Goal: Transaction & Acquisition: Obtain resource

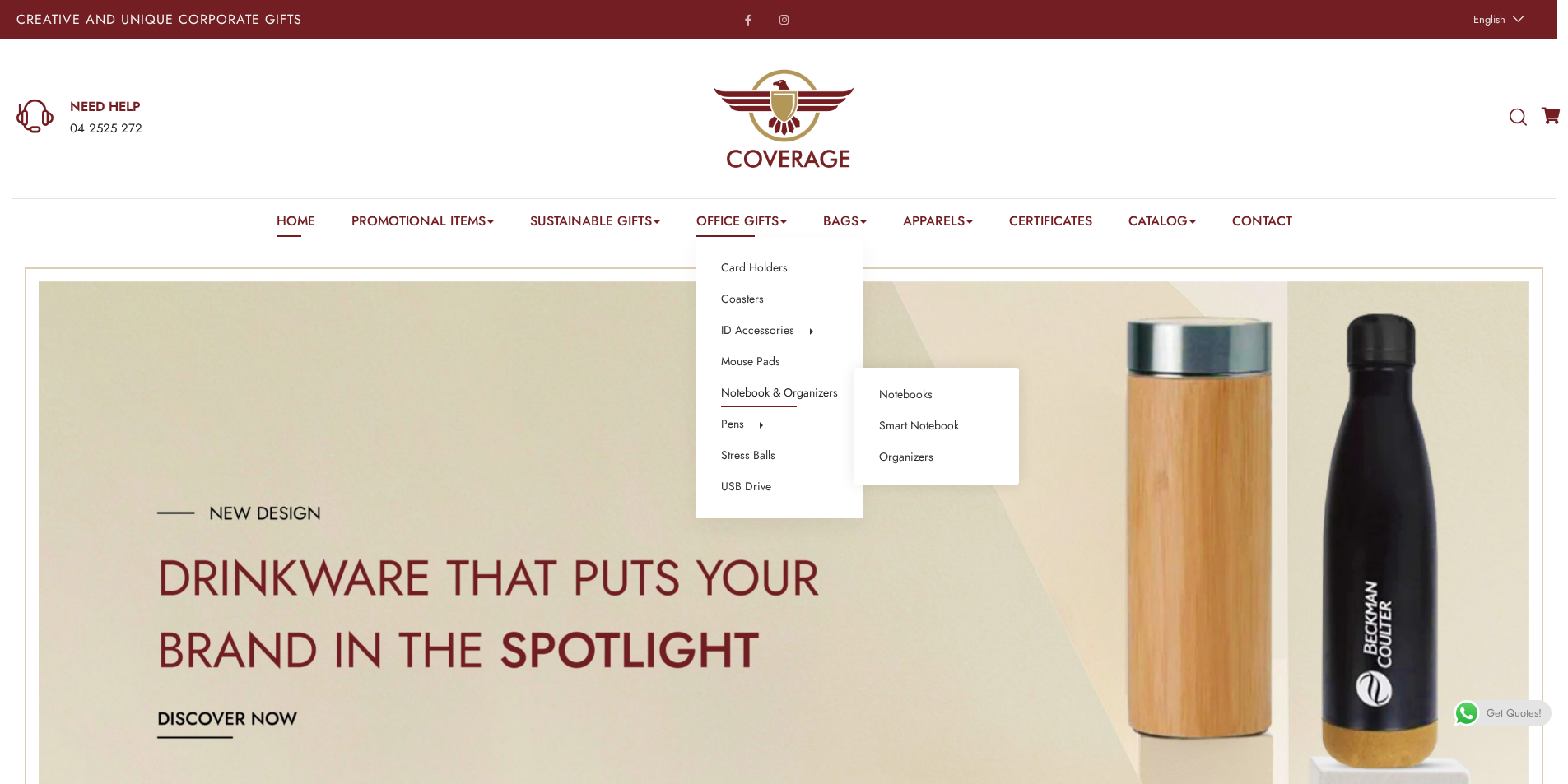
click at [778, 394] on link "Notebook & Organizers" at bounding box center [778, 392] width 116 height 22
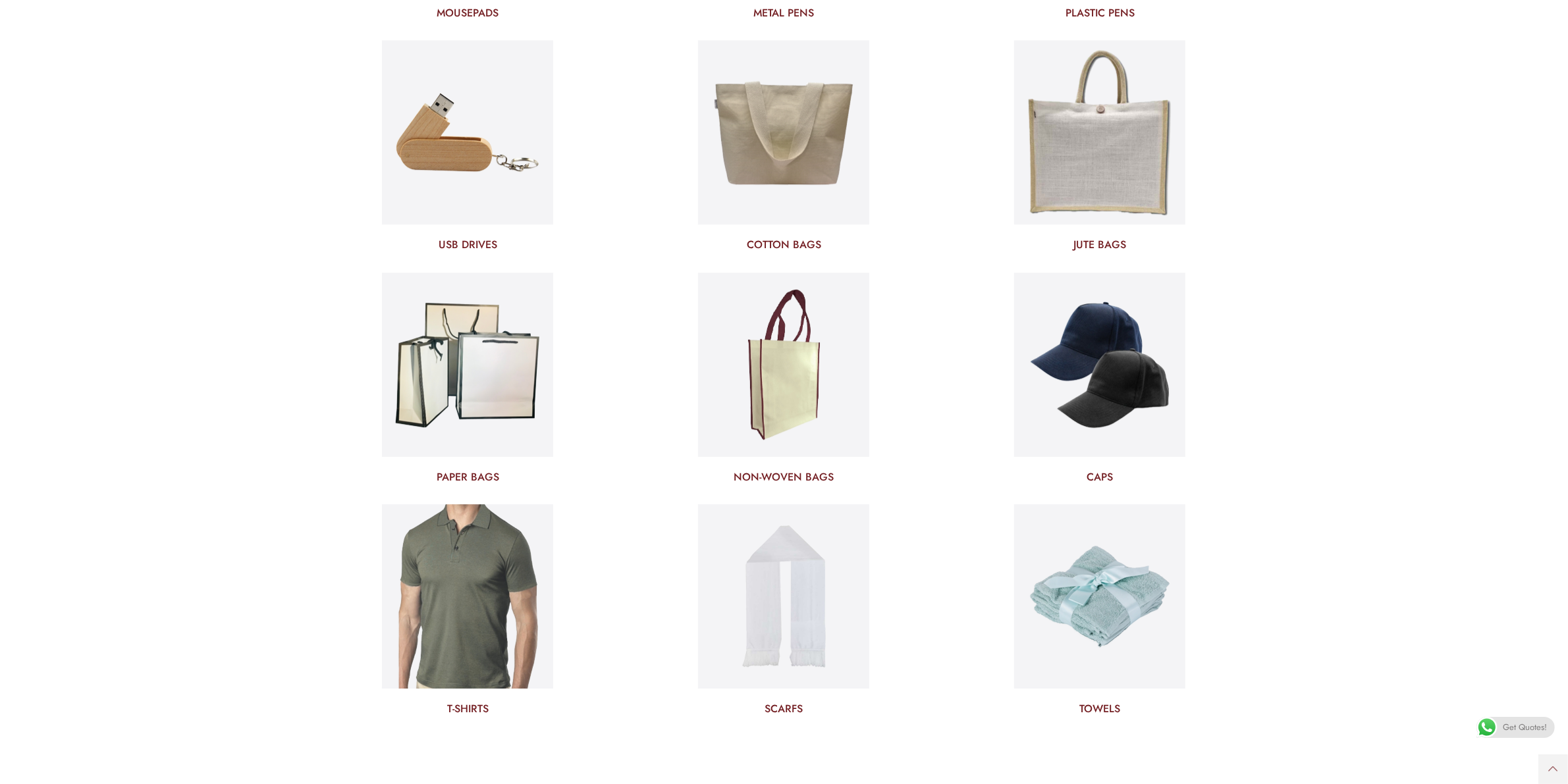
scroll to position [5104, 0]
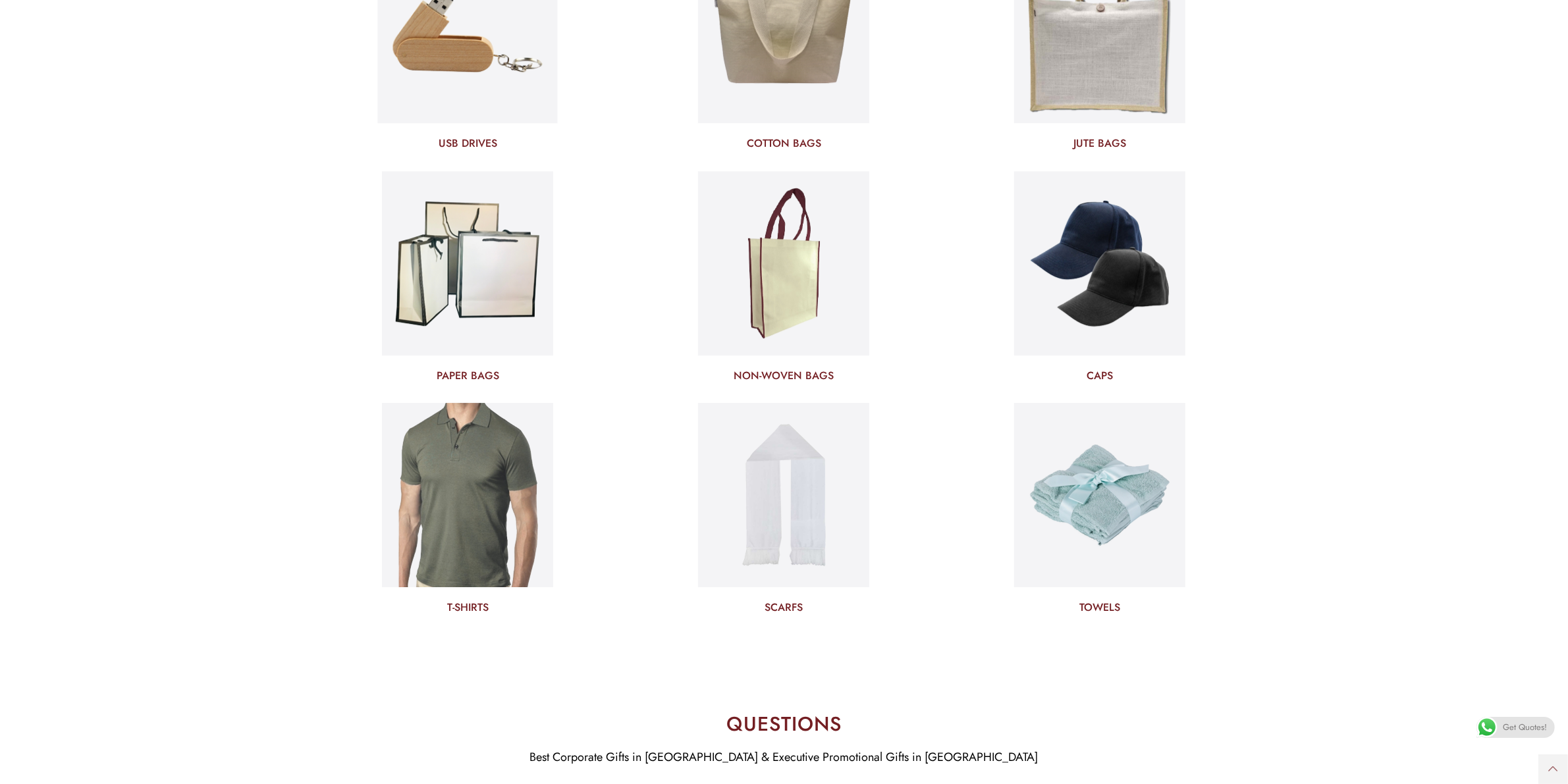
click at [501, 74] on img at bounding box center [467, 31] width 180 height 193
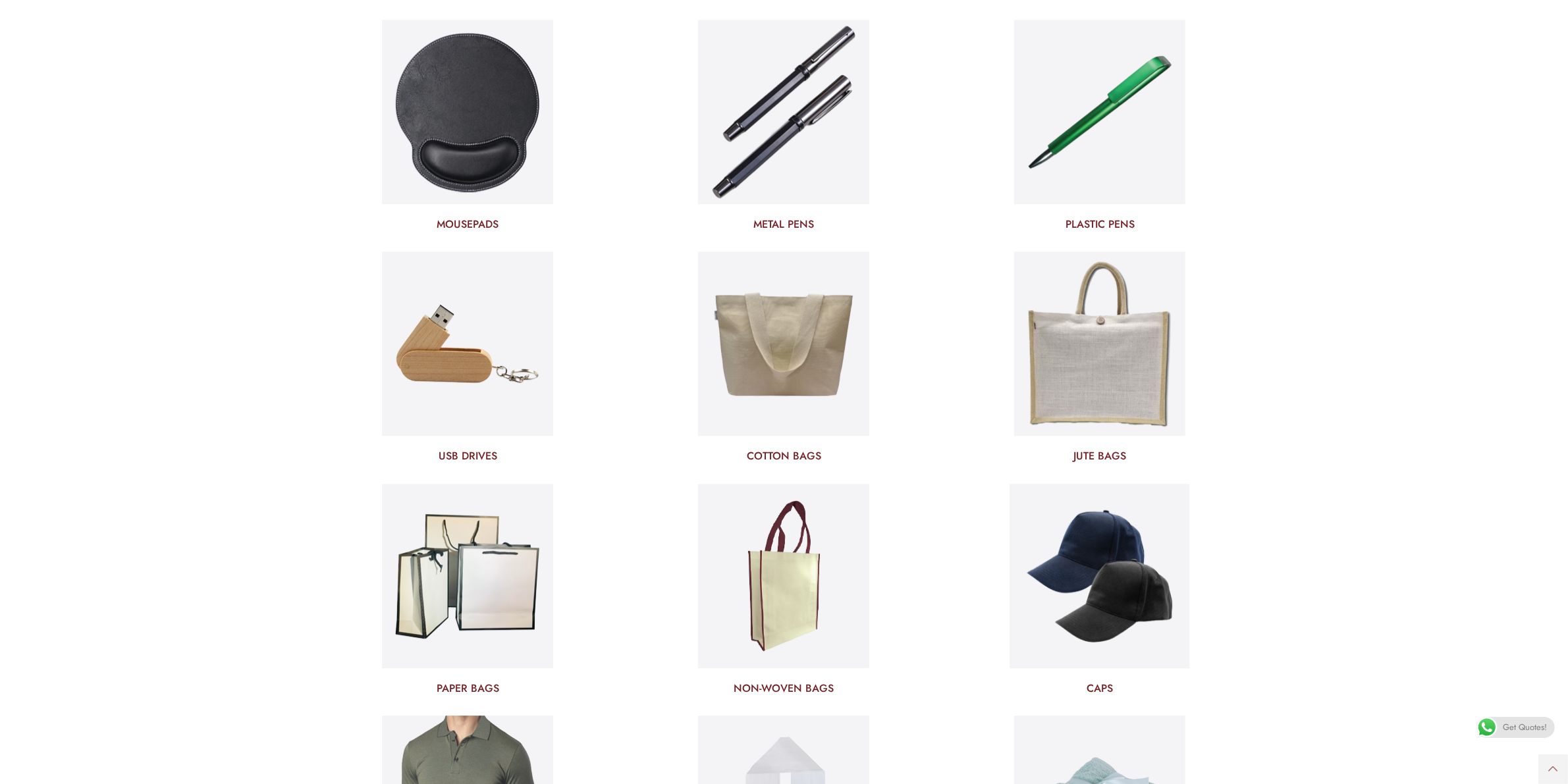
scroll to position [4775, 0]
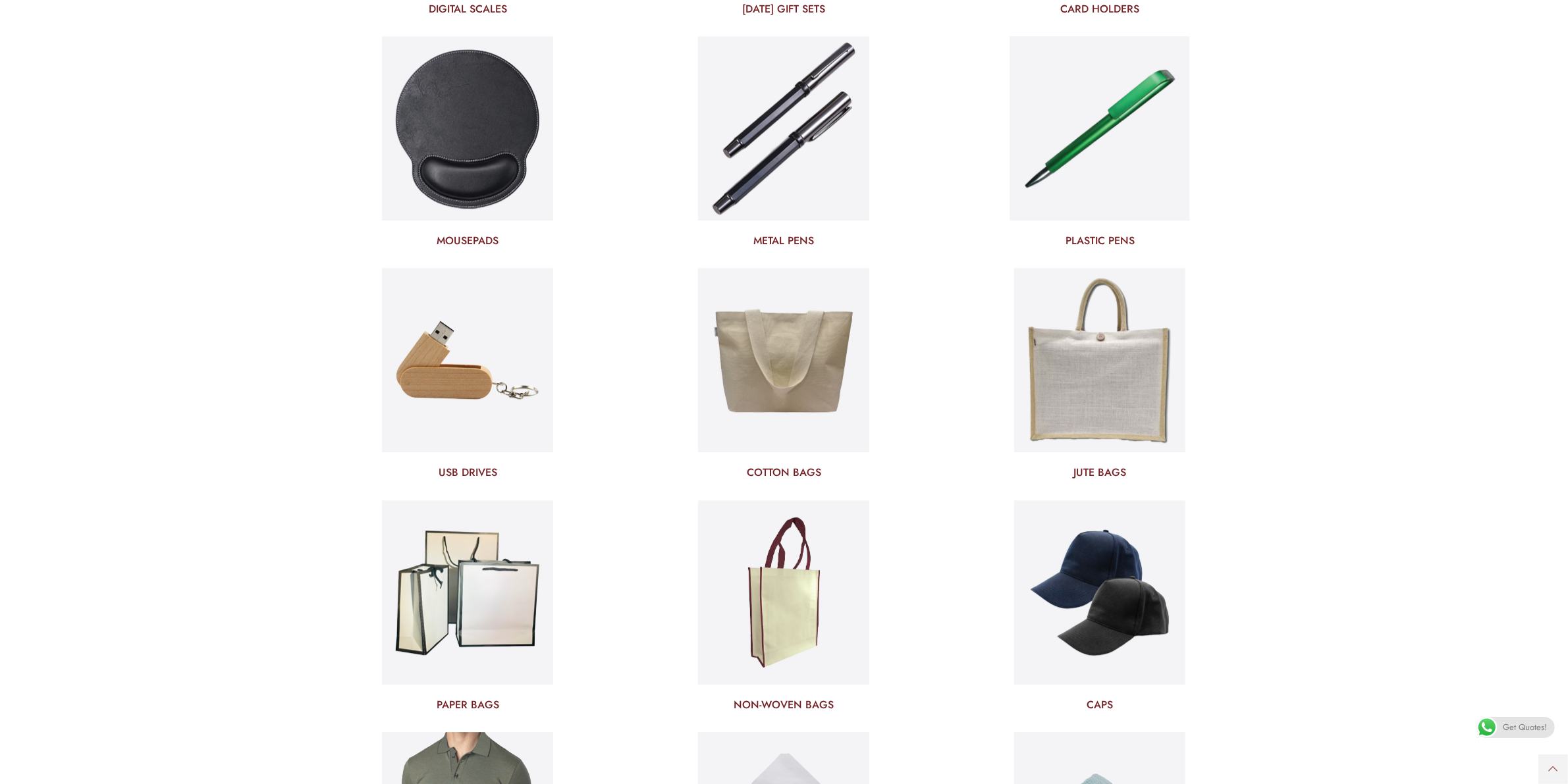
click at [1101, 168] on img at bounding box center [1100, 128] width 180 height 193
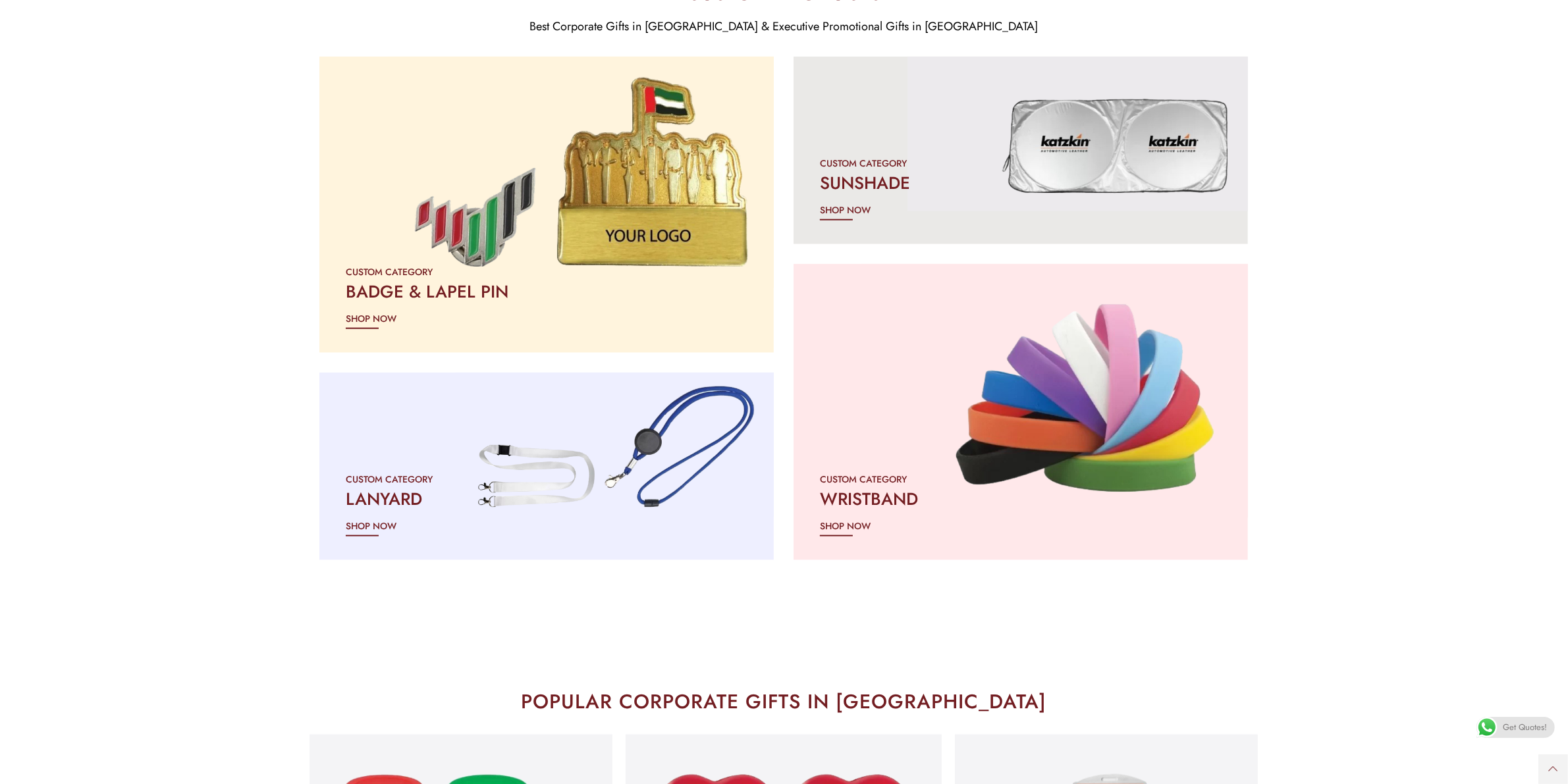
scroll to position [2471, 0]
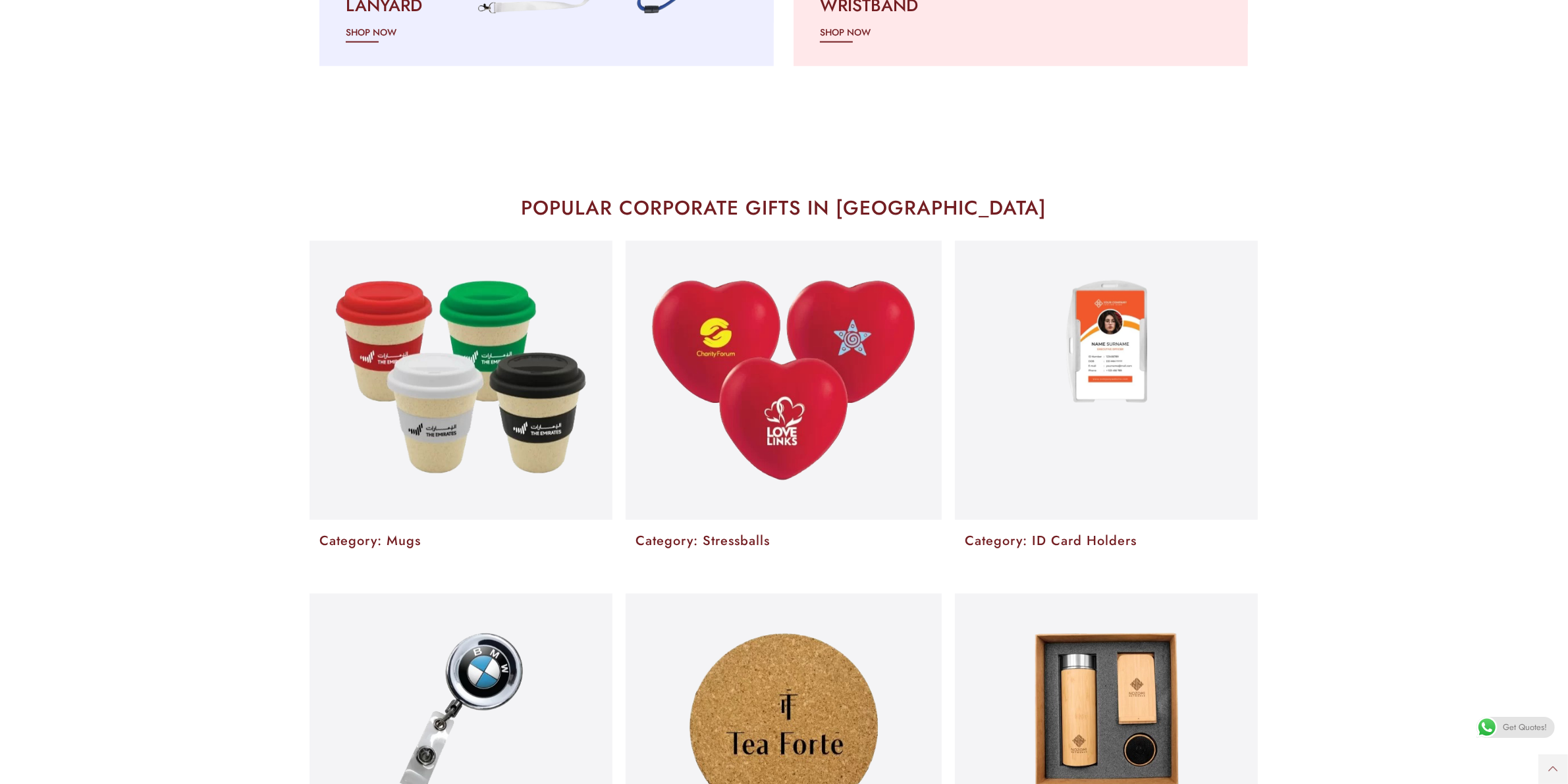
click at [518, 391] on img at bounding box center [461, 377] width 250 height 194
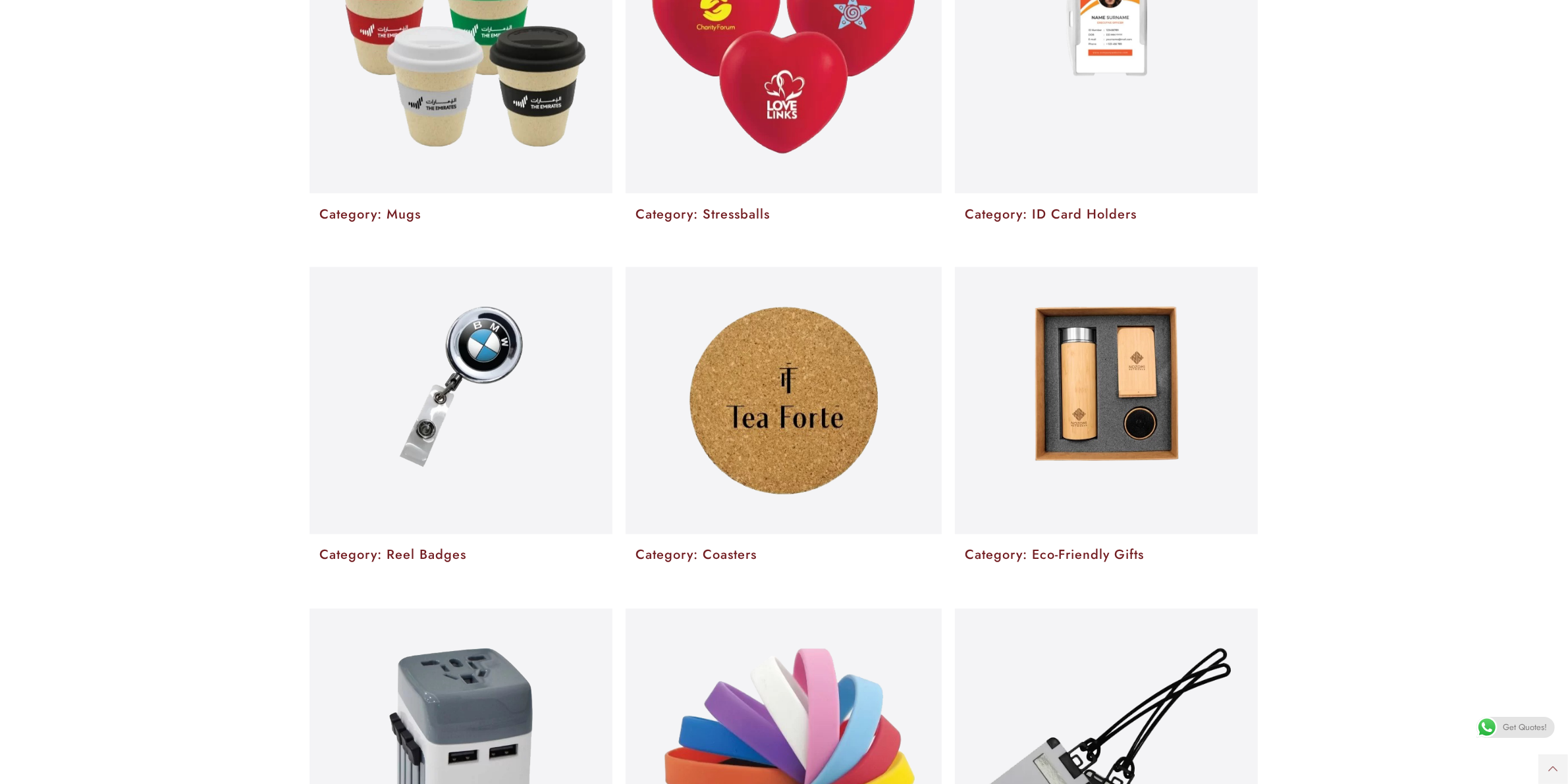
scroll to position [2883, 0]
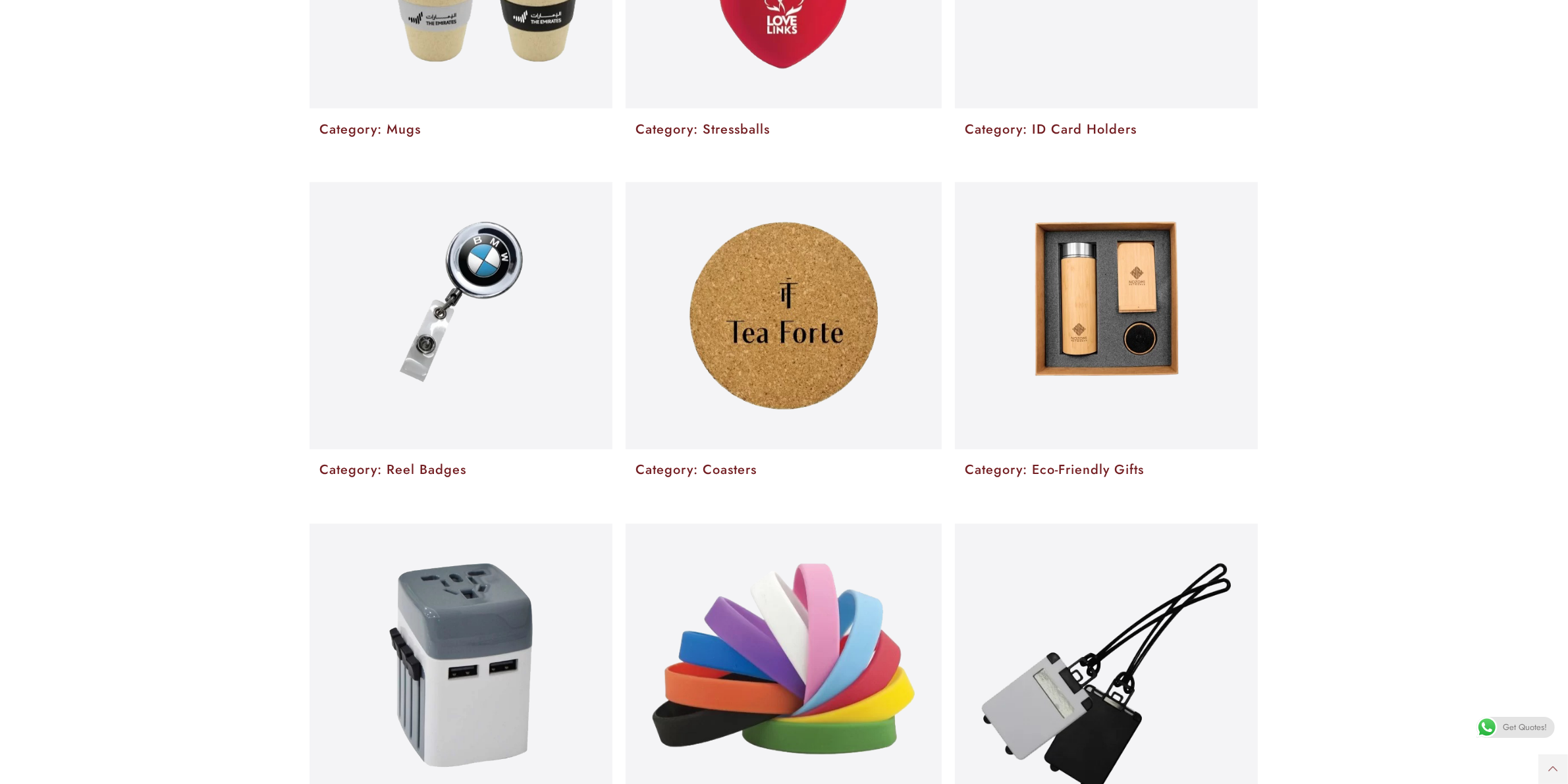
click at [1106, 466] on p "Category: Eco-Friendly Gifts" at bounding box center [1106, 471] width 283 height 22
click at [1106, 277] on img at bounding box center [1106, 299] width 144 height 155
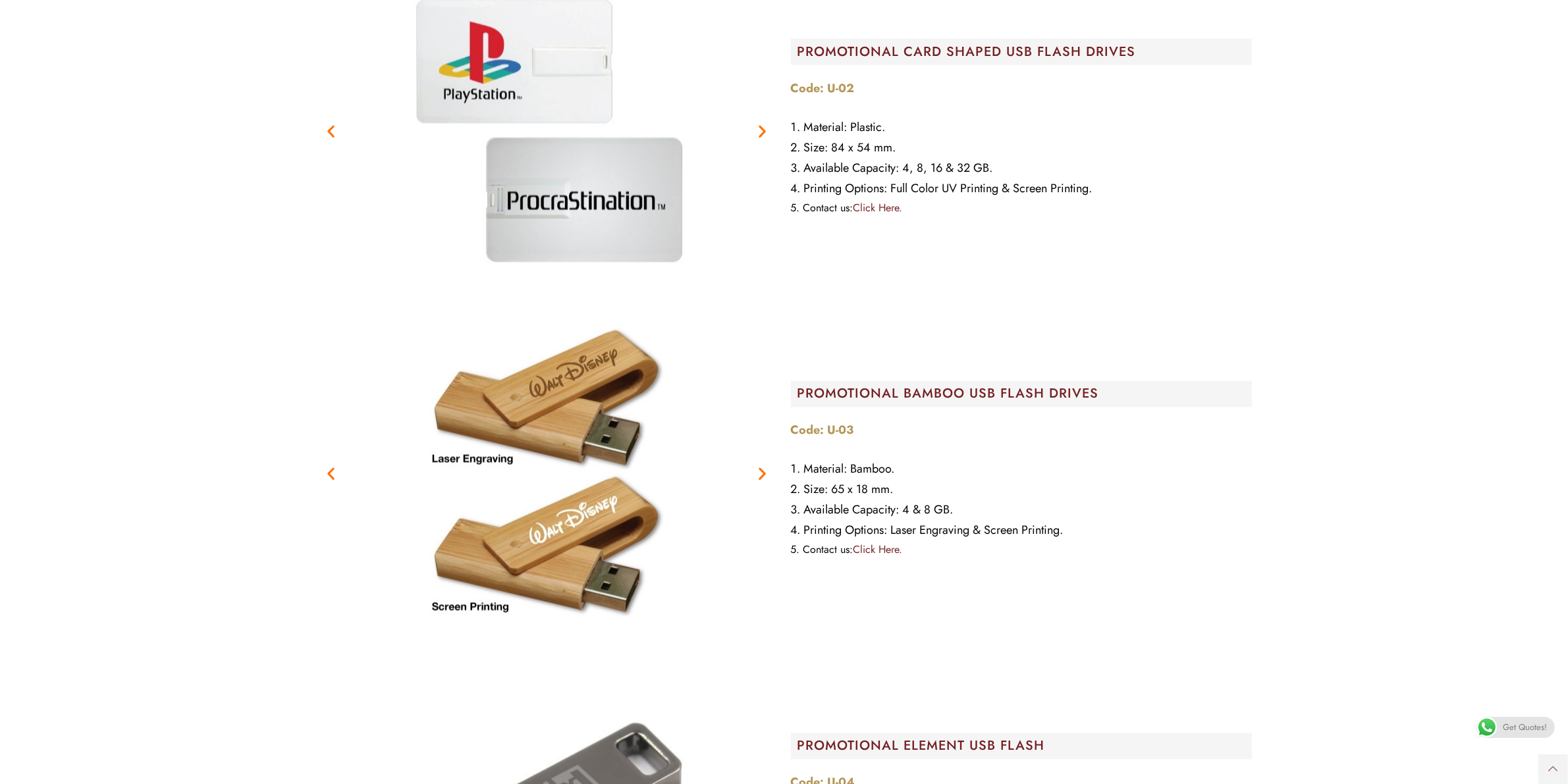
scroll to position [2468, 0]
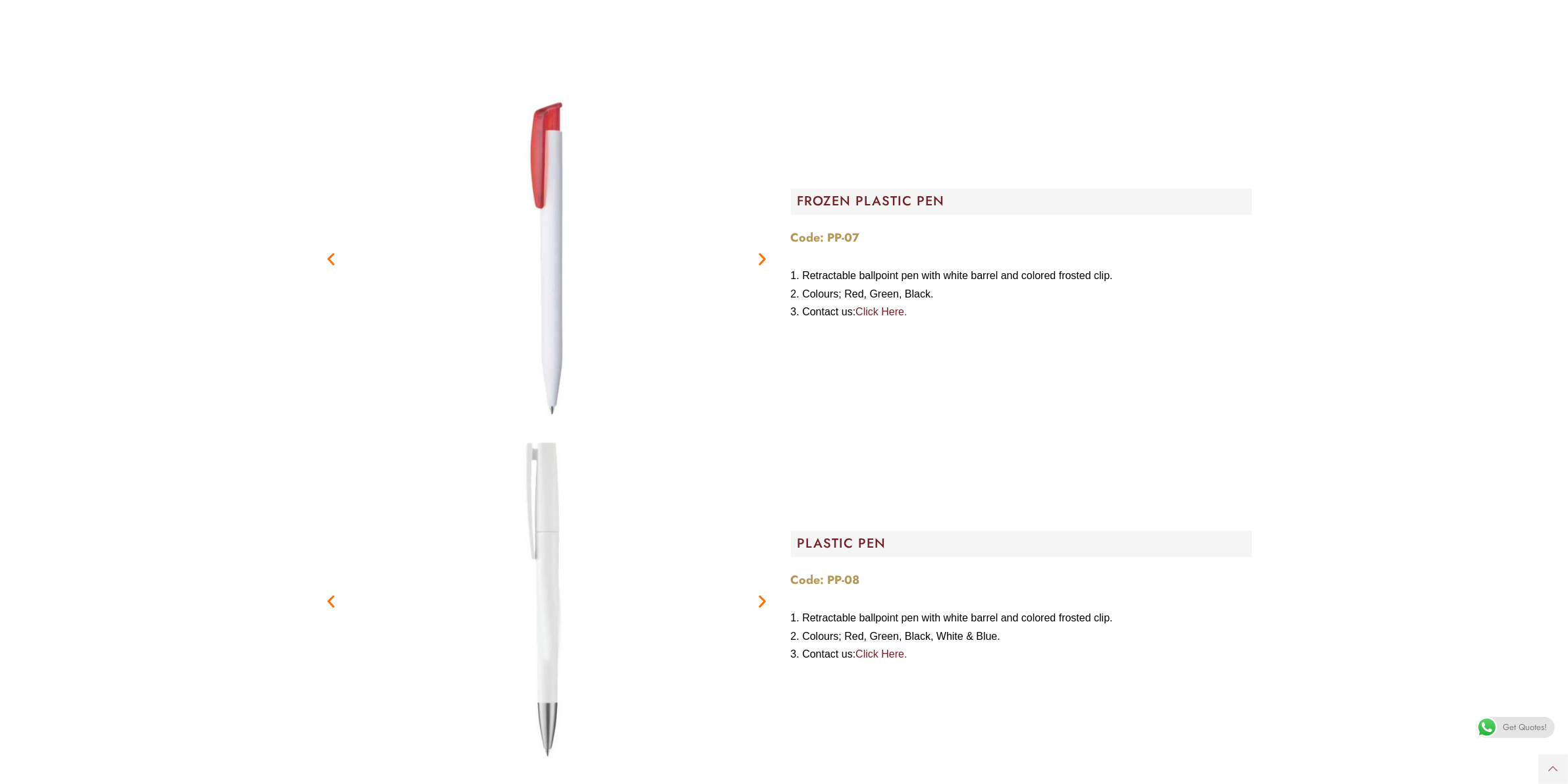
scroll to position [3373, 0]
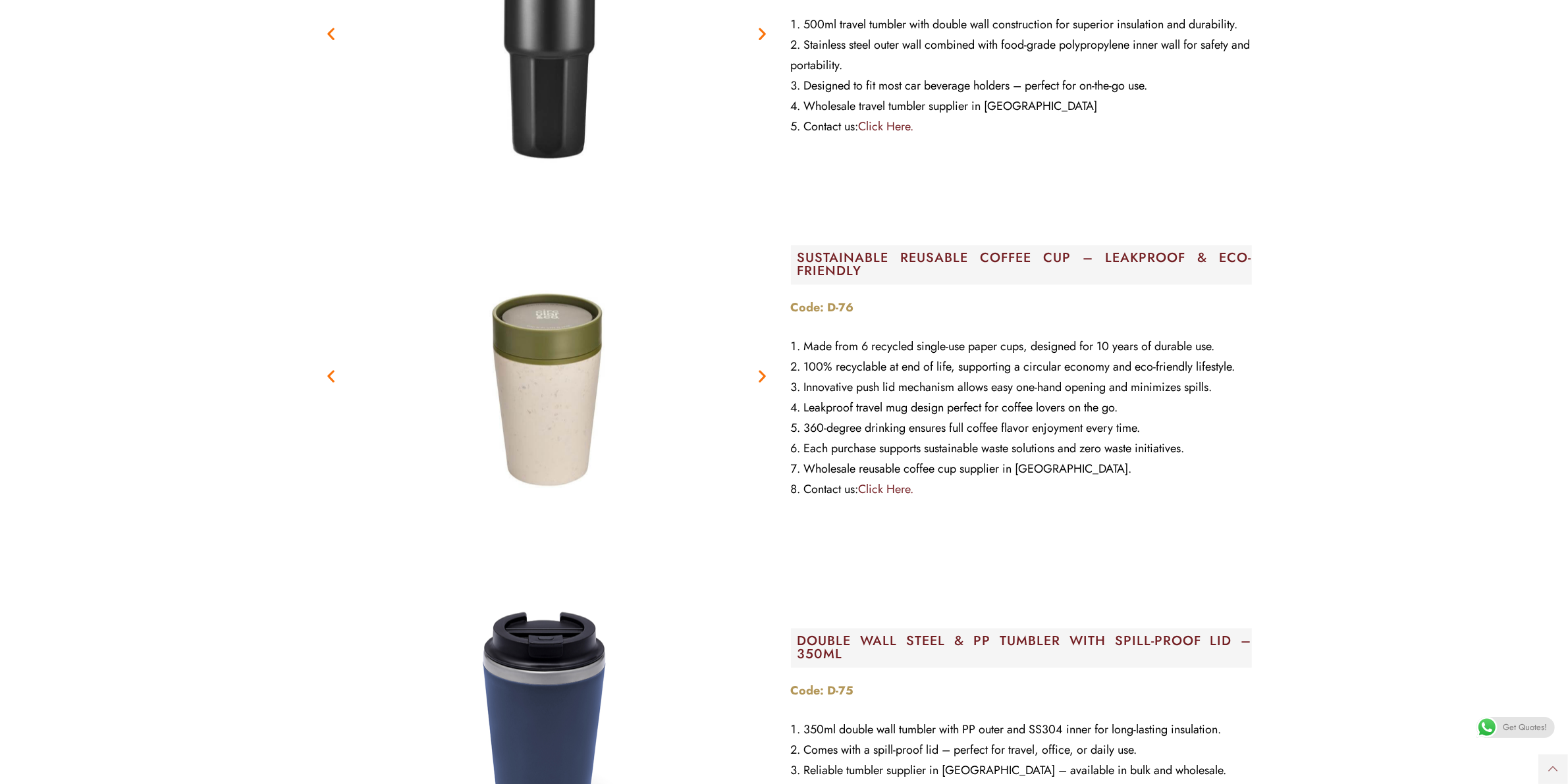
scroll to position [3208, 0]
click at [593, 369] on img "2 / 3" at bounding box center [547, 377] width 329 height 329
click at [766, 369] on icon "Next slide" at bounding box center [763, 378] width 17 height 17
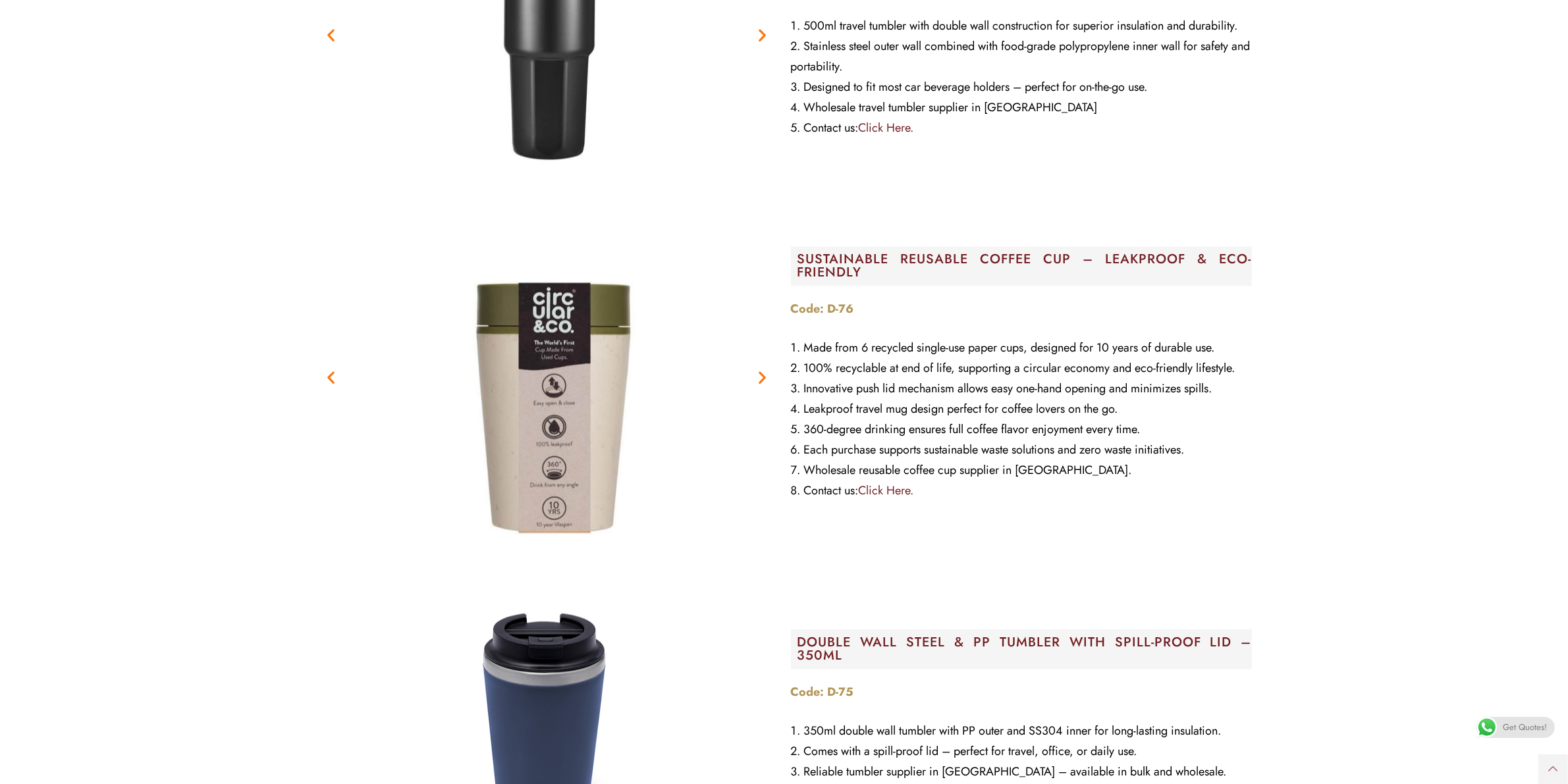
click at [766, 369] on icon "Next slide" at bounding box center [763, 378] width 17 height 17
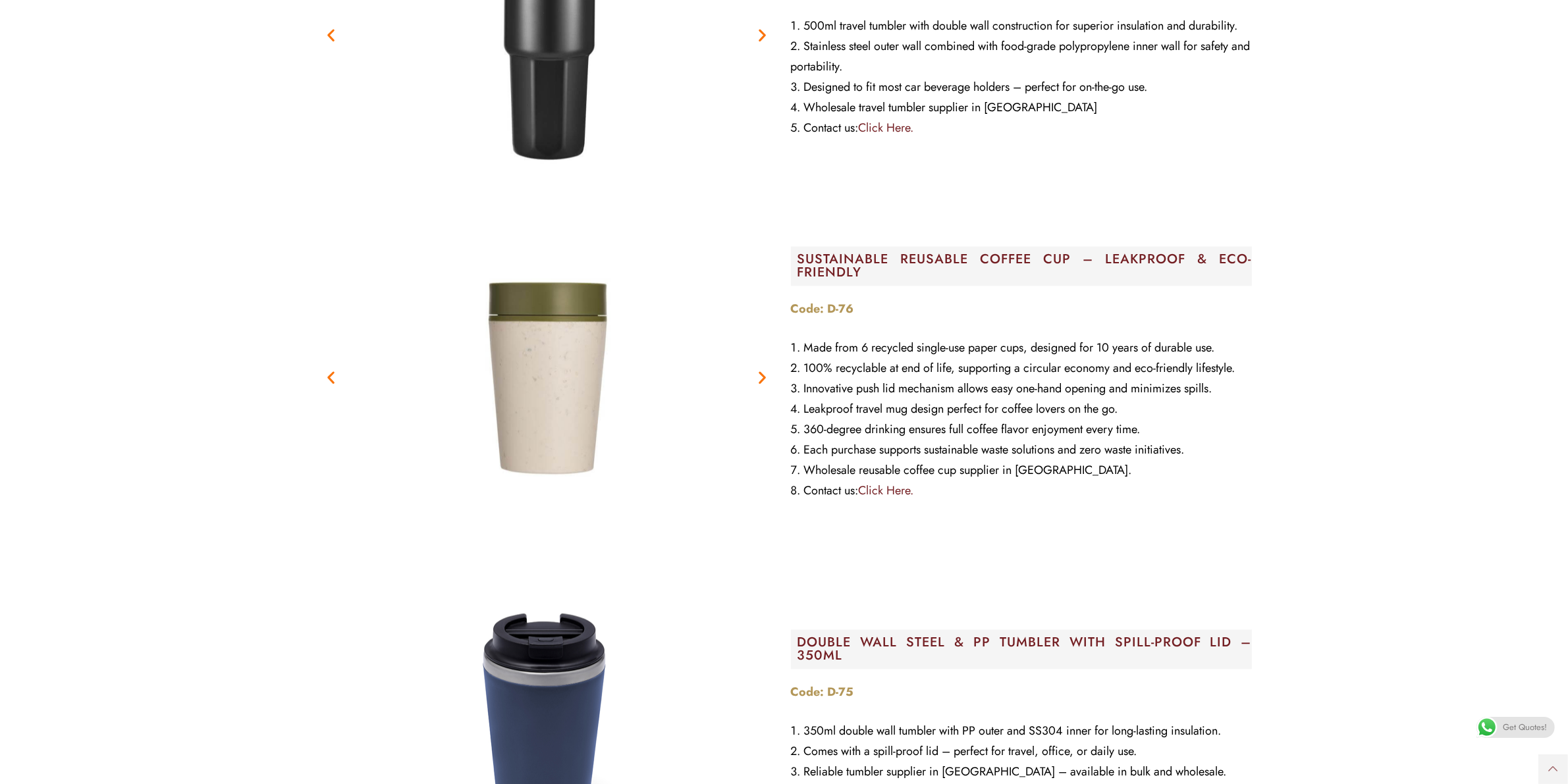
click at [548, 353] on img "1 / 3" at bounding box center [547, 377] width 329 height 329
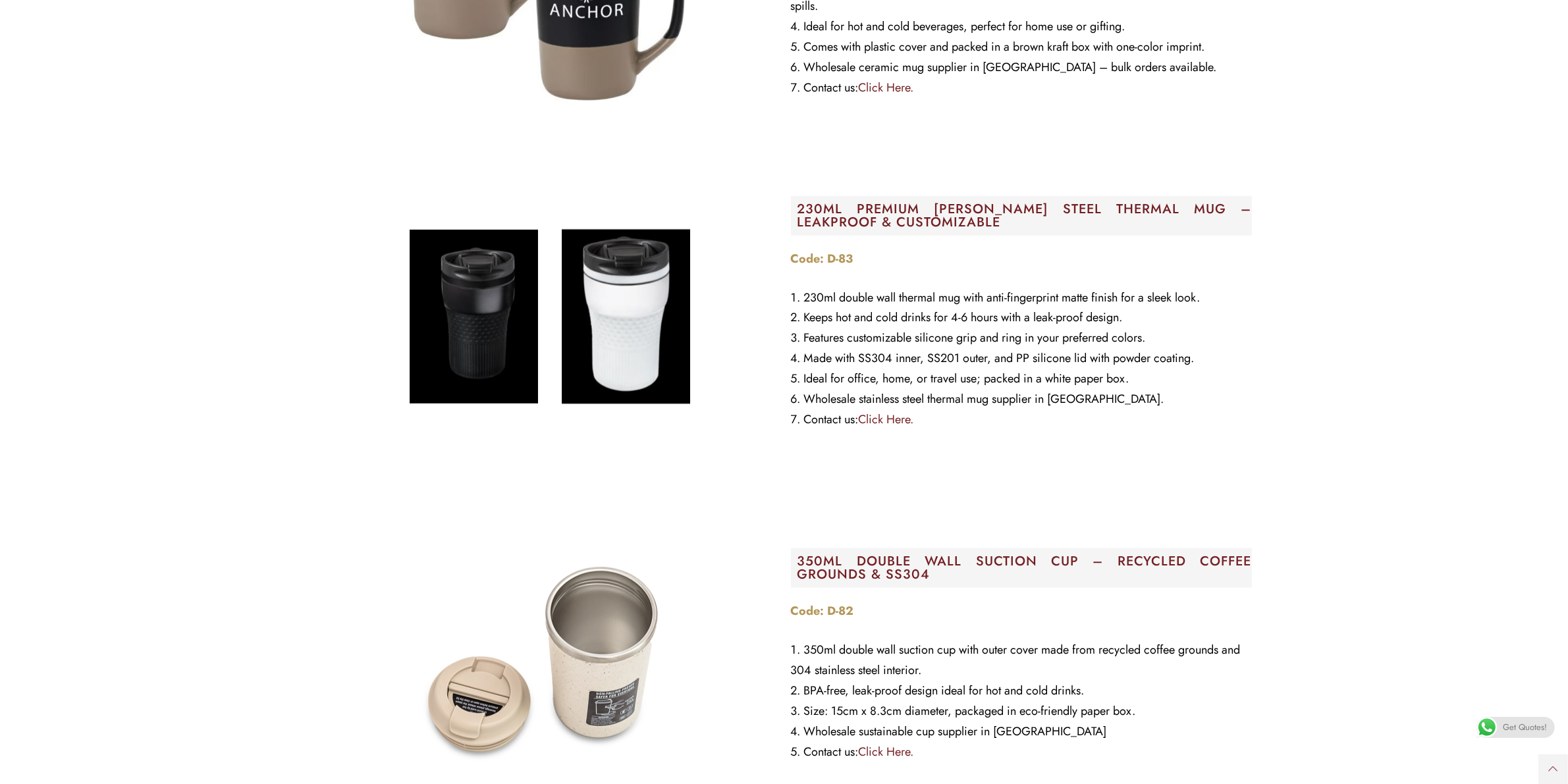
scroll to position [988, 0]
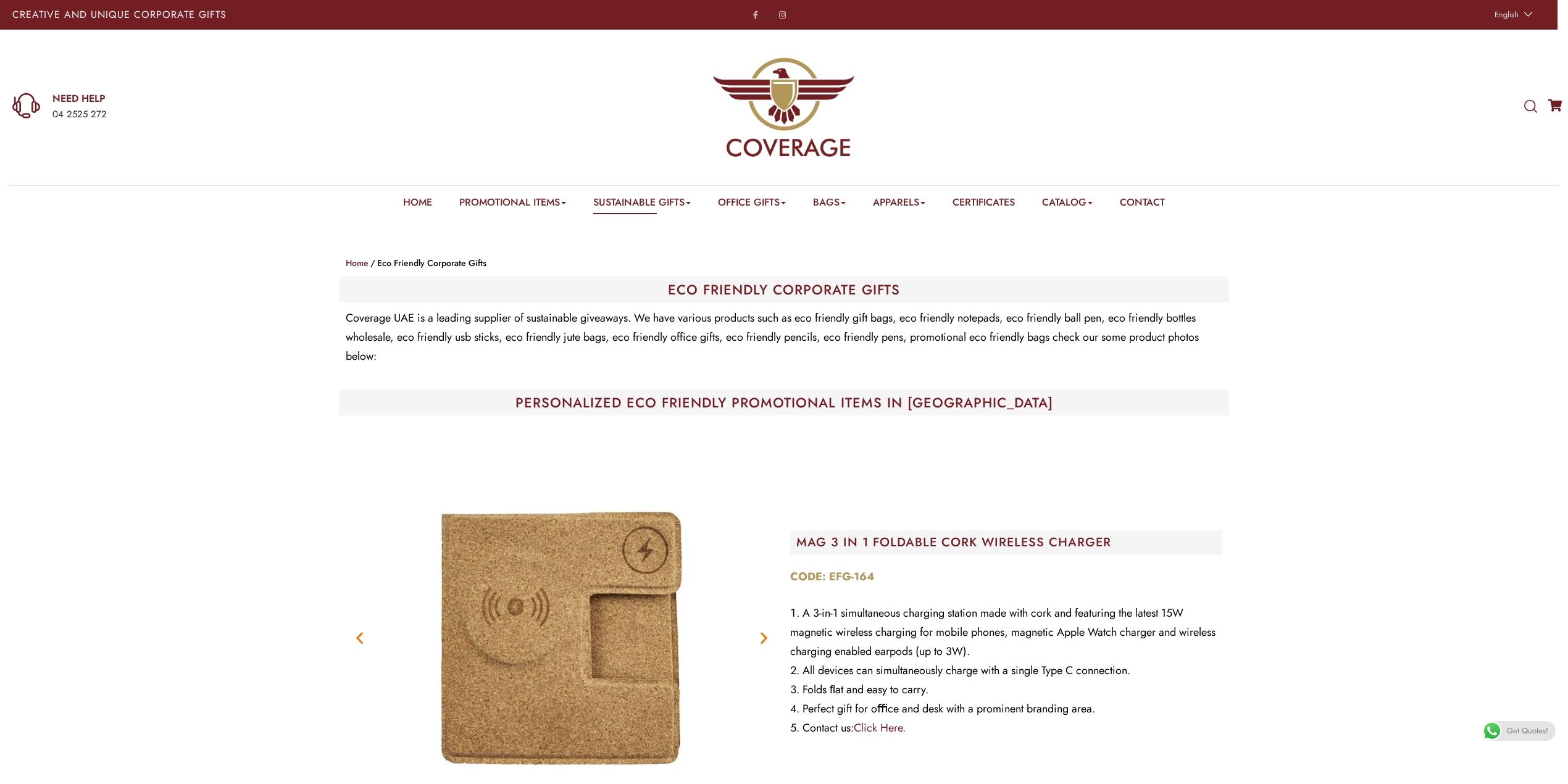
click at [250, 502] on section "Previous Next MAG 3 IN 1 FOLDABLE CORK WIRELESS CHARGER CODE: EFG-164 A 3-in-1 …" at bounding box center [784, 638] width 1550 height 445
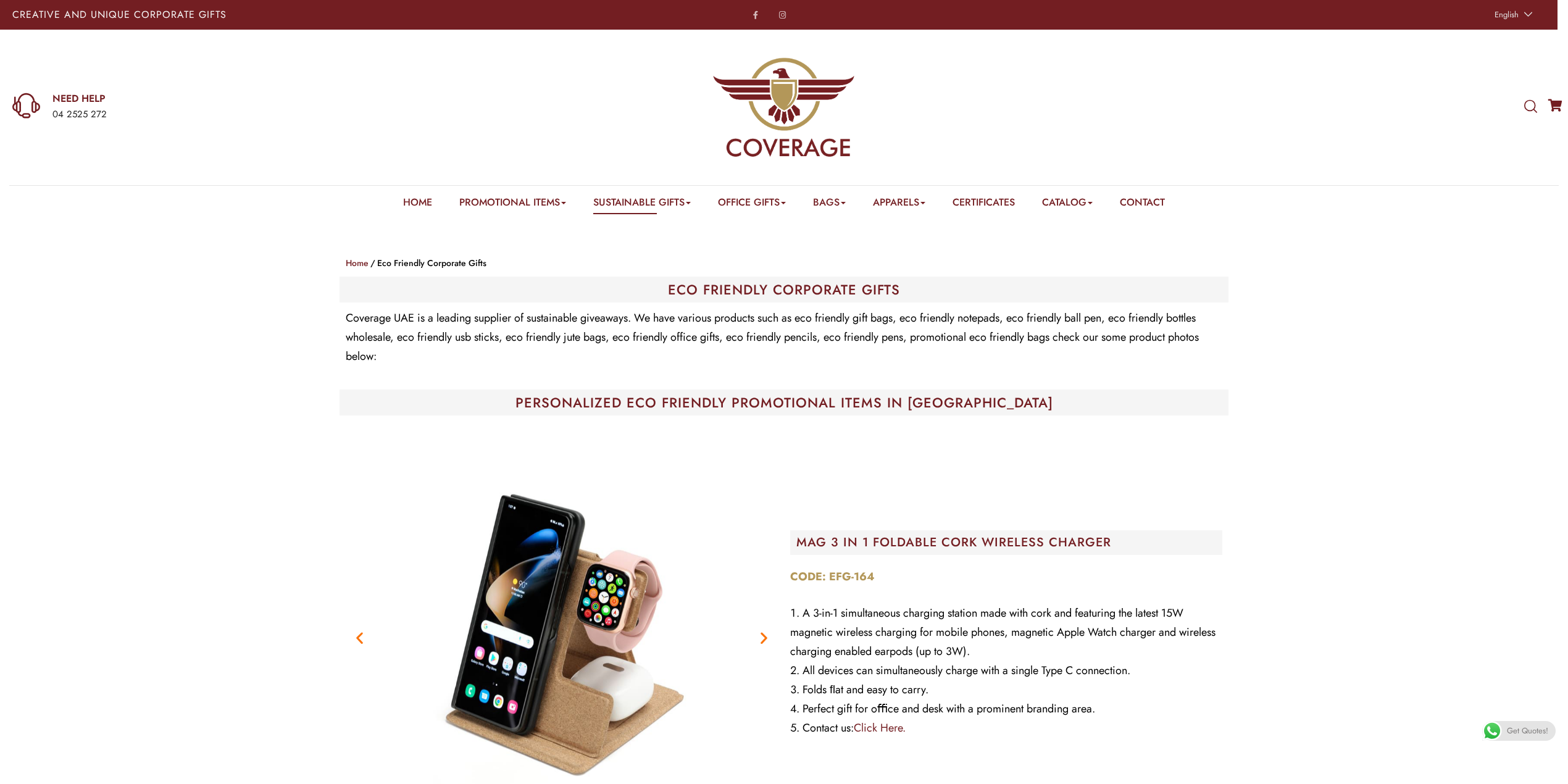
click at [109, 364] on section "Coverage UAE is a leading supplier of sustainable giveaways. We have various pr…" at bounding box center [784, 346] width 1550 height 87
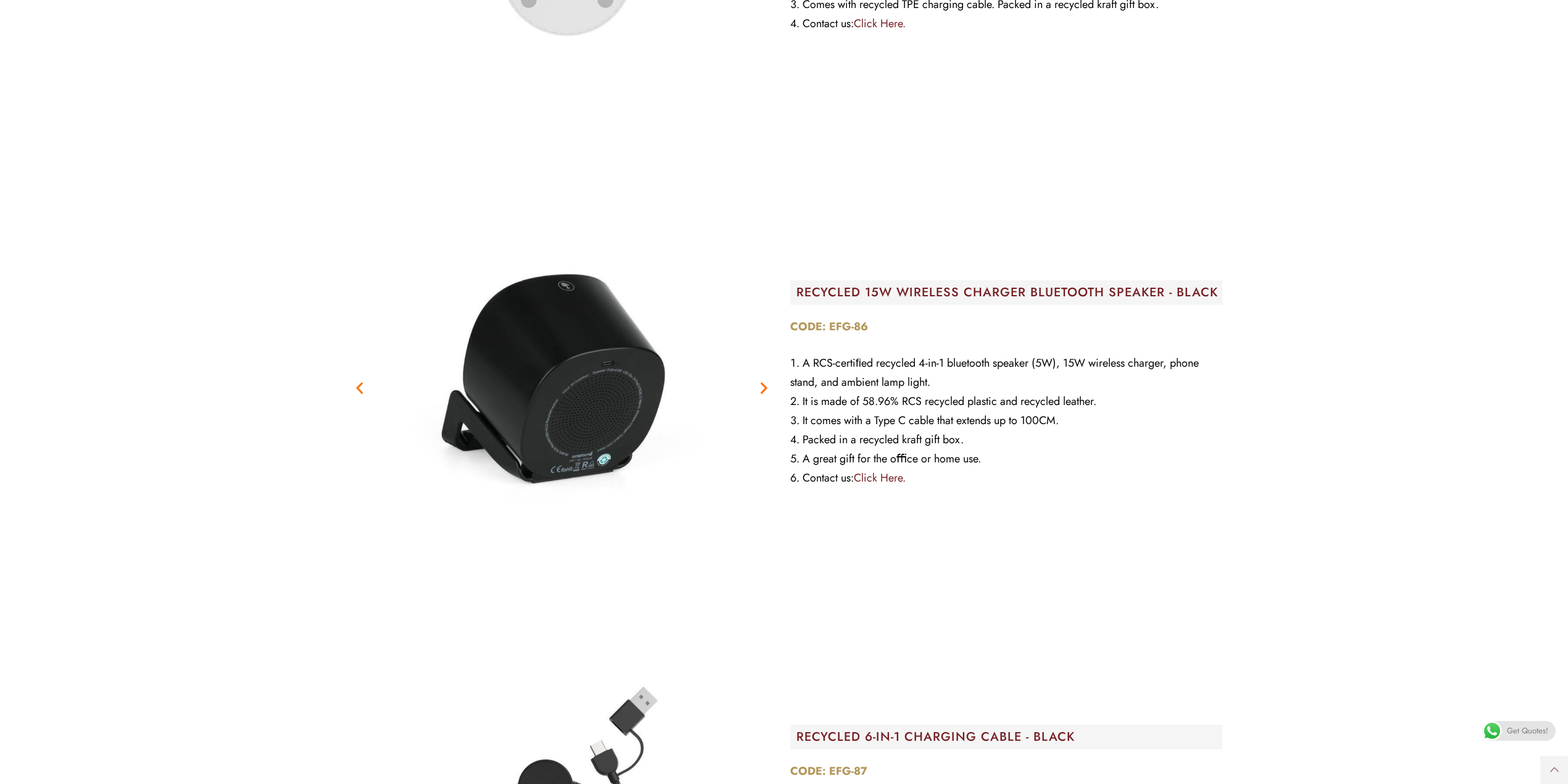
scroll to position [2058, 0]
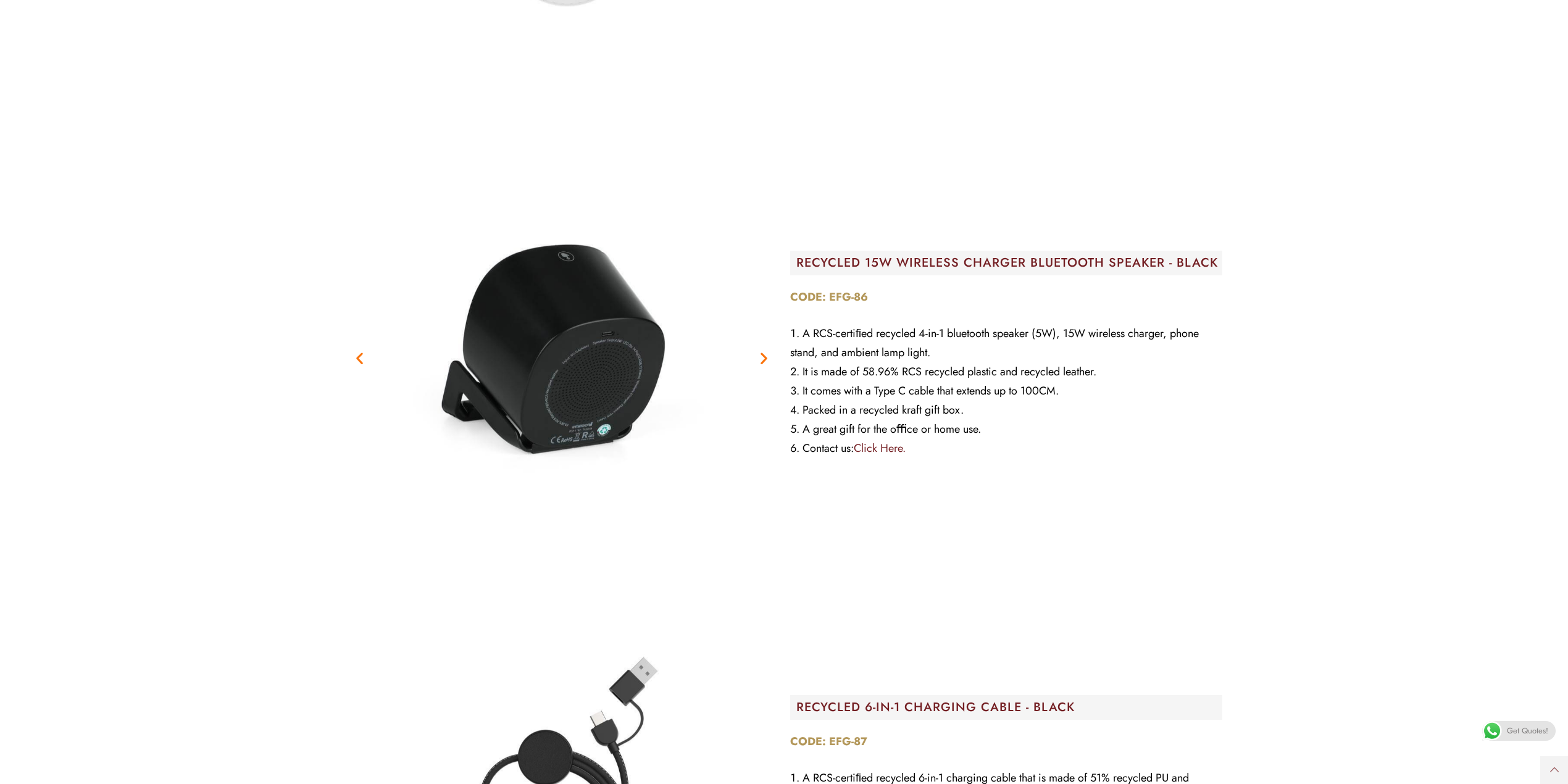
click at [1470, 735] on span "Get Quotes!" at bounding box center [1528, 731] width 41 height 20
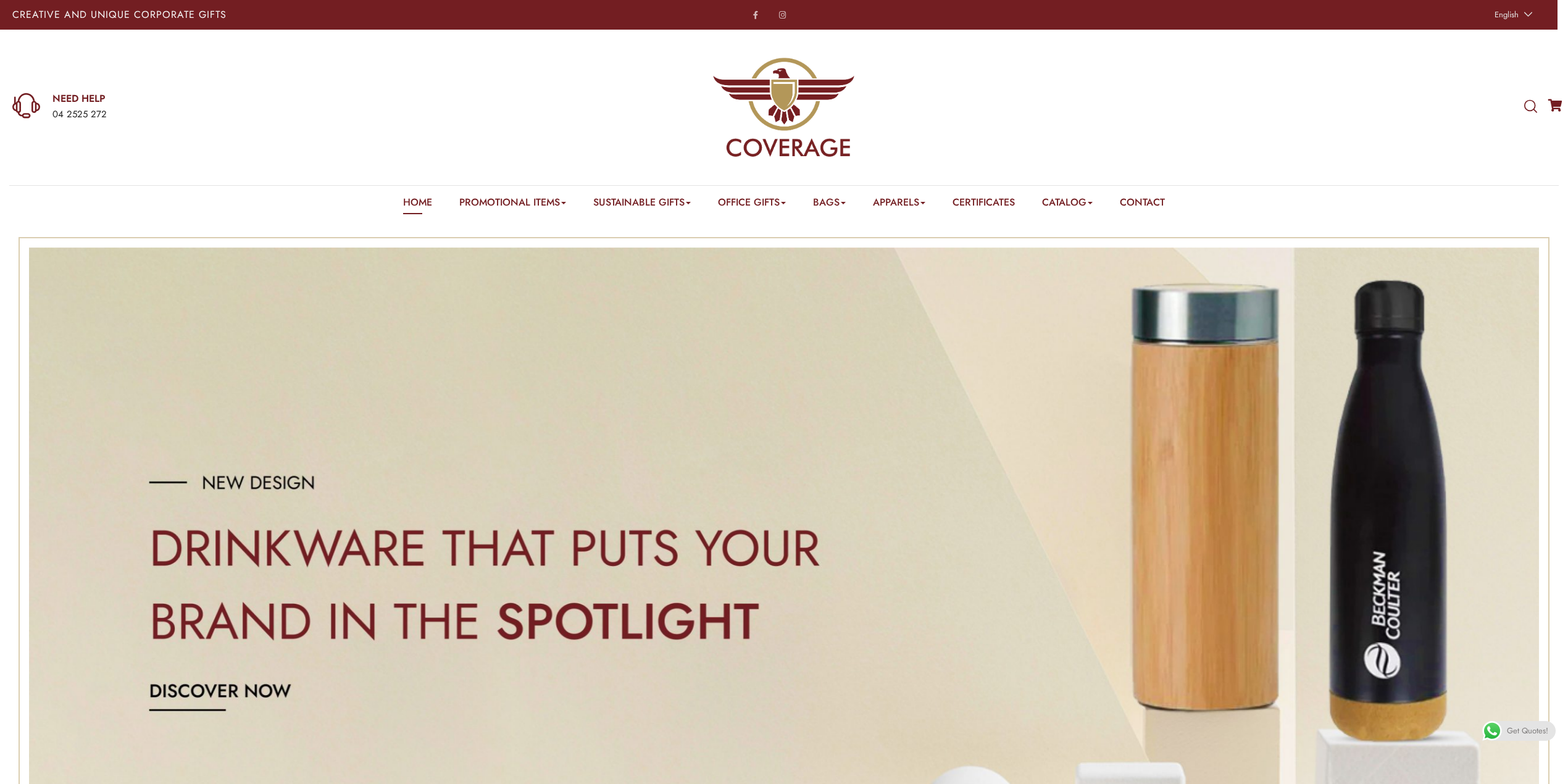
click at [1512, 732] on span "Get Quotes!" at bounding box center [1528, 731] width 41 height 20
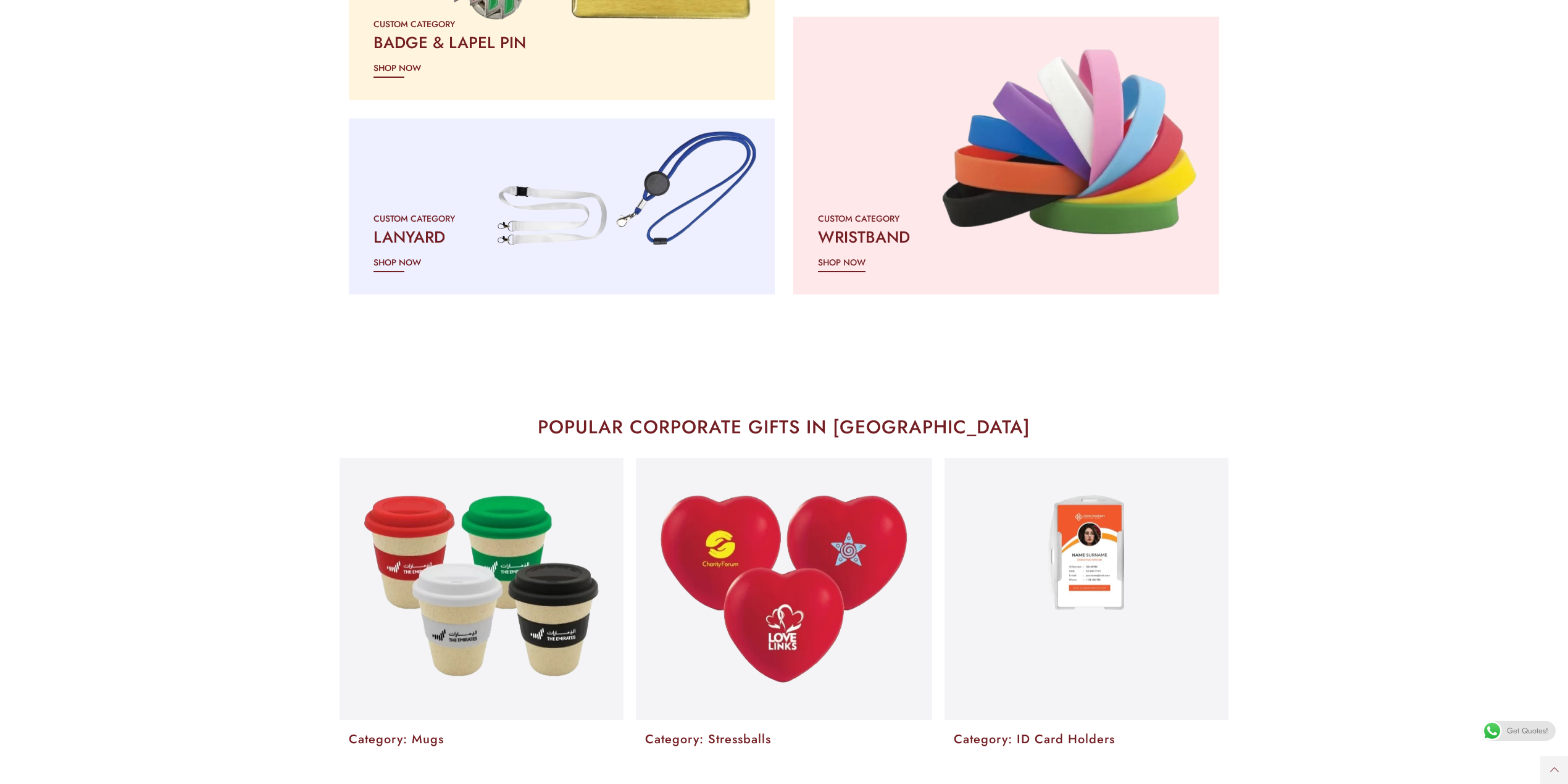
scroll to position [2552, 0]
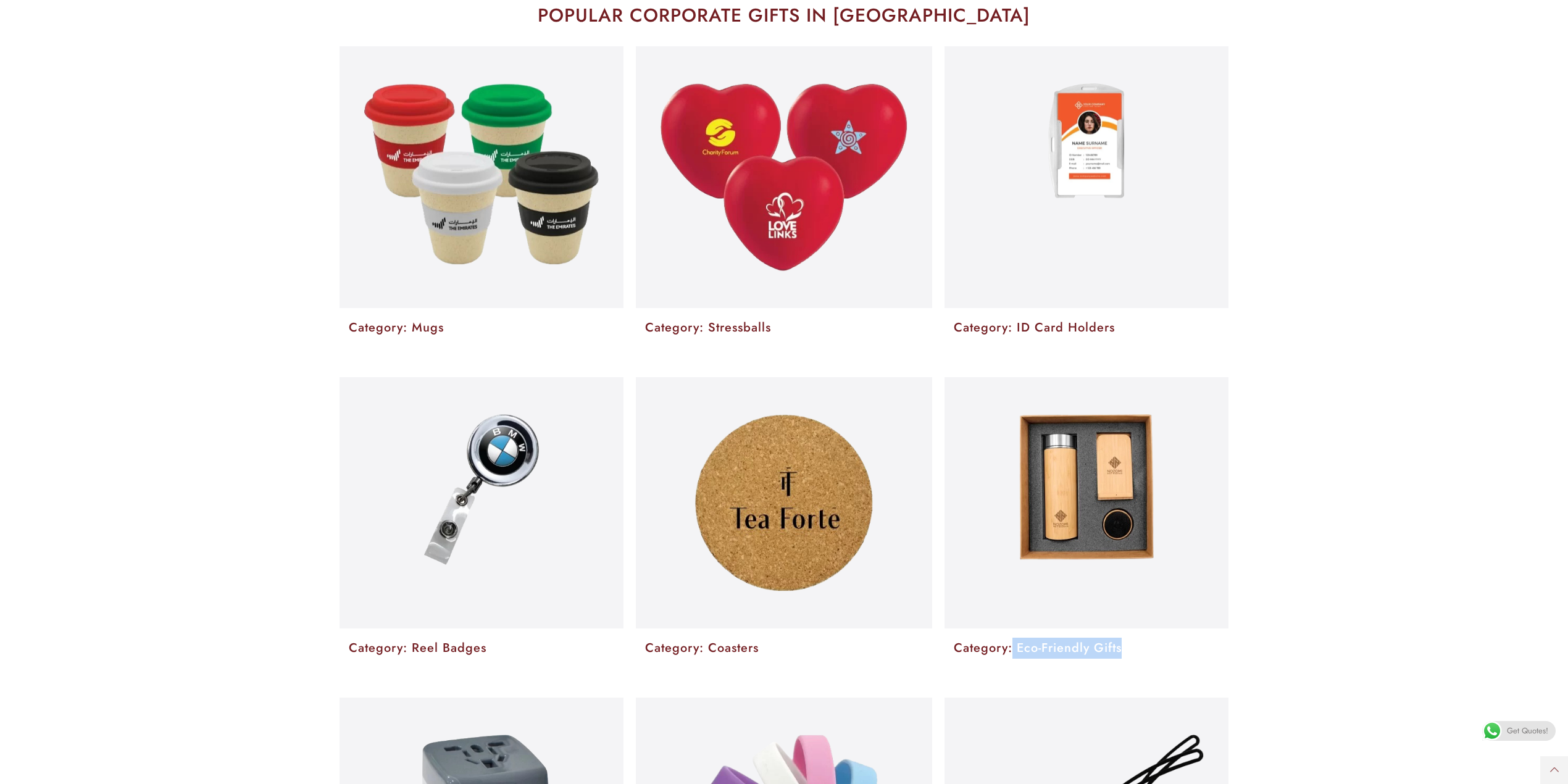
drag, startPoint x: 1015, startPoint y: 647, endPoint x: 1189, endPoint y: 646, distance: 174.0
click at [1189, 646] on p "Category: Eco-Friendly Gifts" at bounding box center [1086, 648] width 265 height 21
copy p "Eco-Friendly Gifts"
click at [1113, 504] on img at bounding box center [1087, 487] width 135 height 145
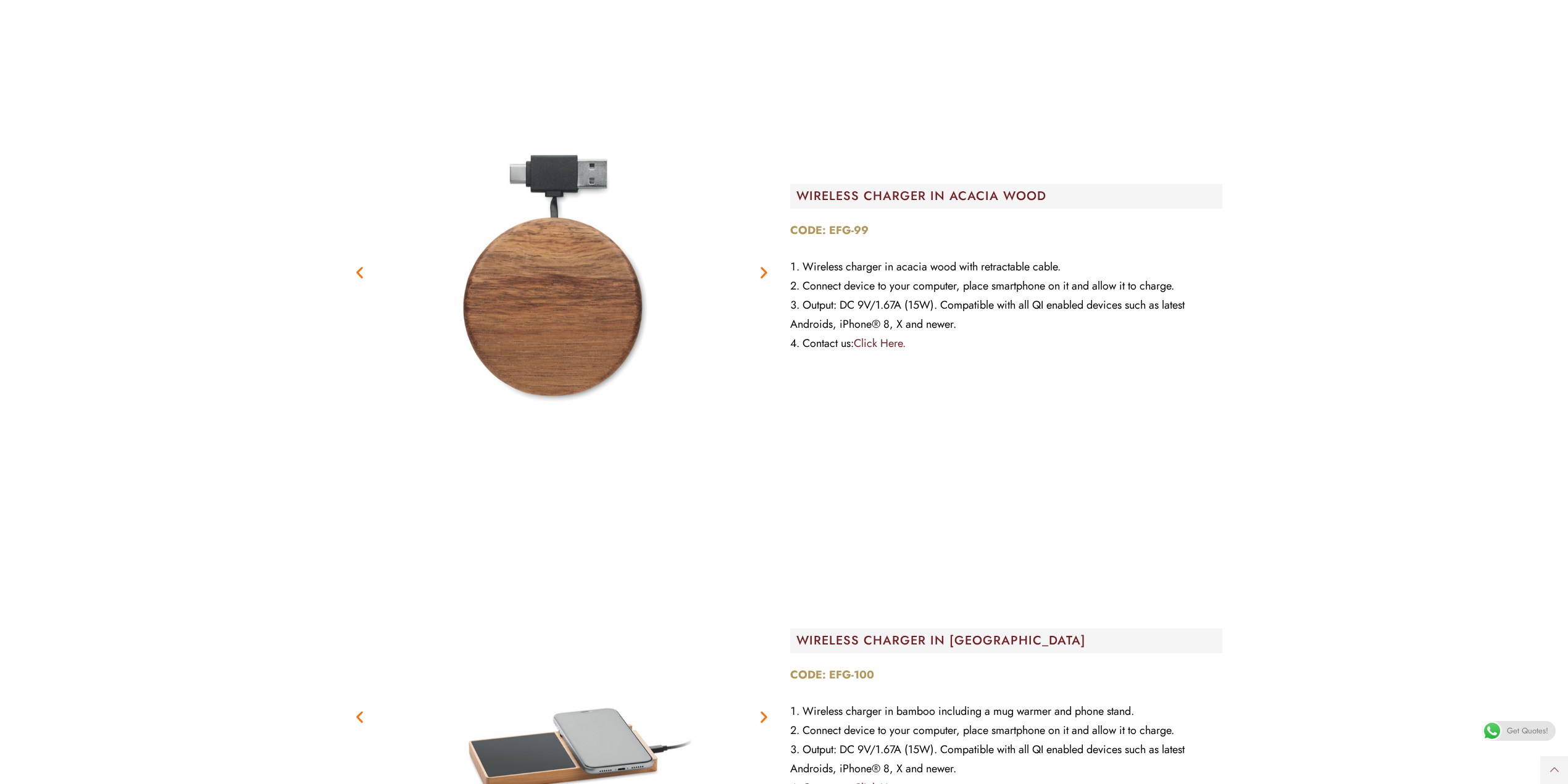
scroll to position [8150, 0]
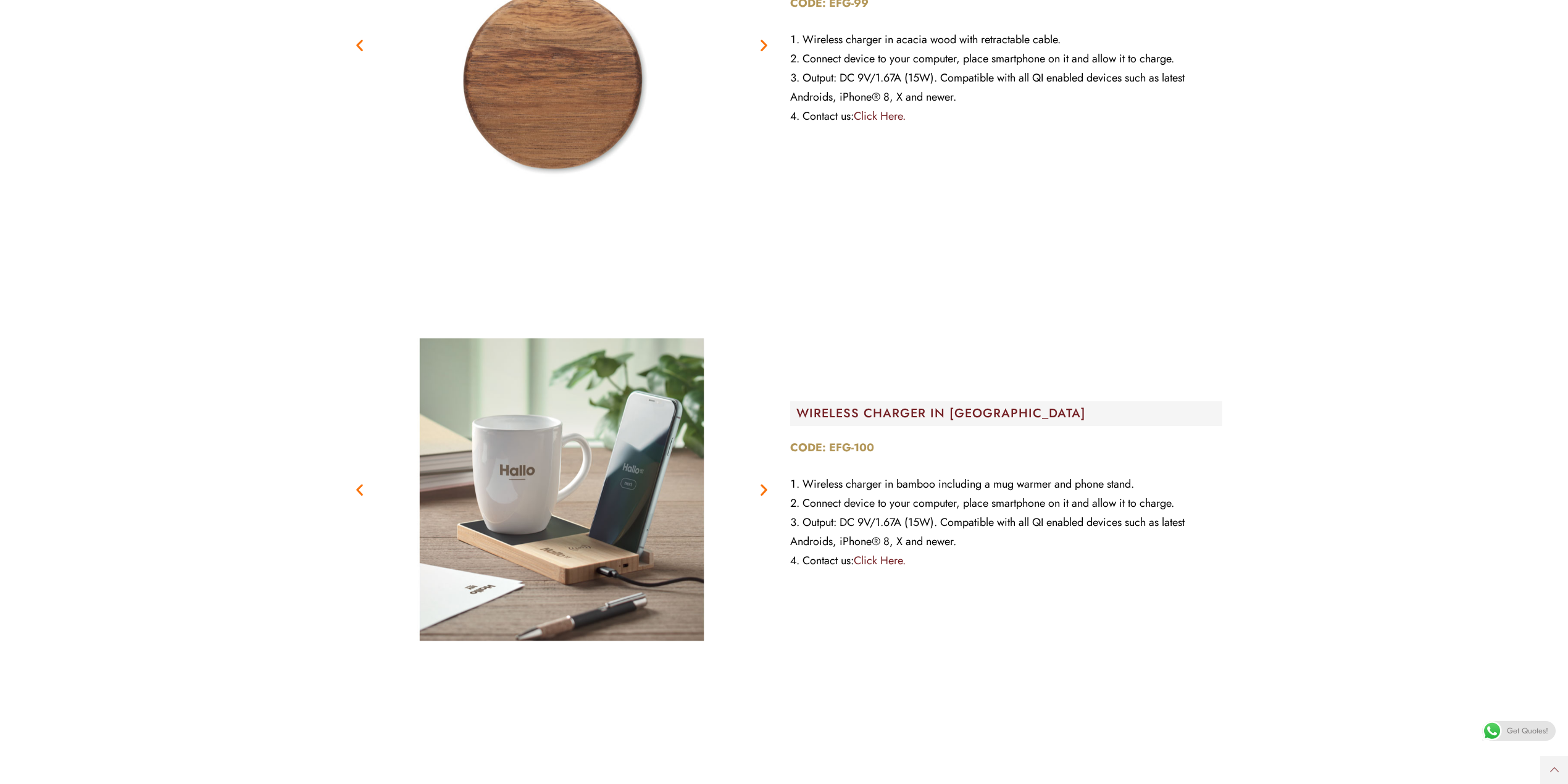
click at [33, 297] on section "Previous Next WIRELESS CHARGER IN [GEOGRAPHIC_DATA] CODE: EFG-100 Wireless char…" at bounding box center [784, 489] width 1550 height 445
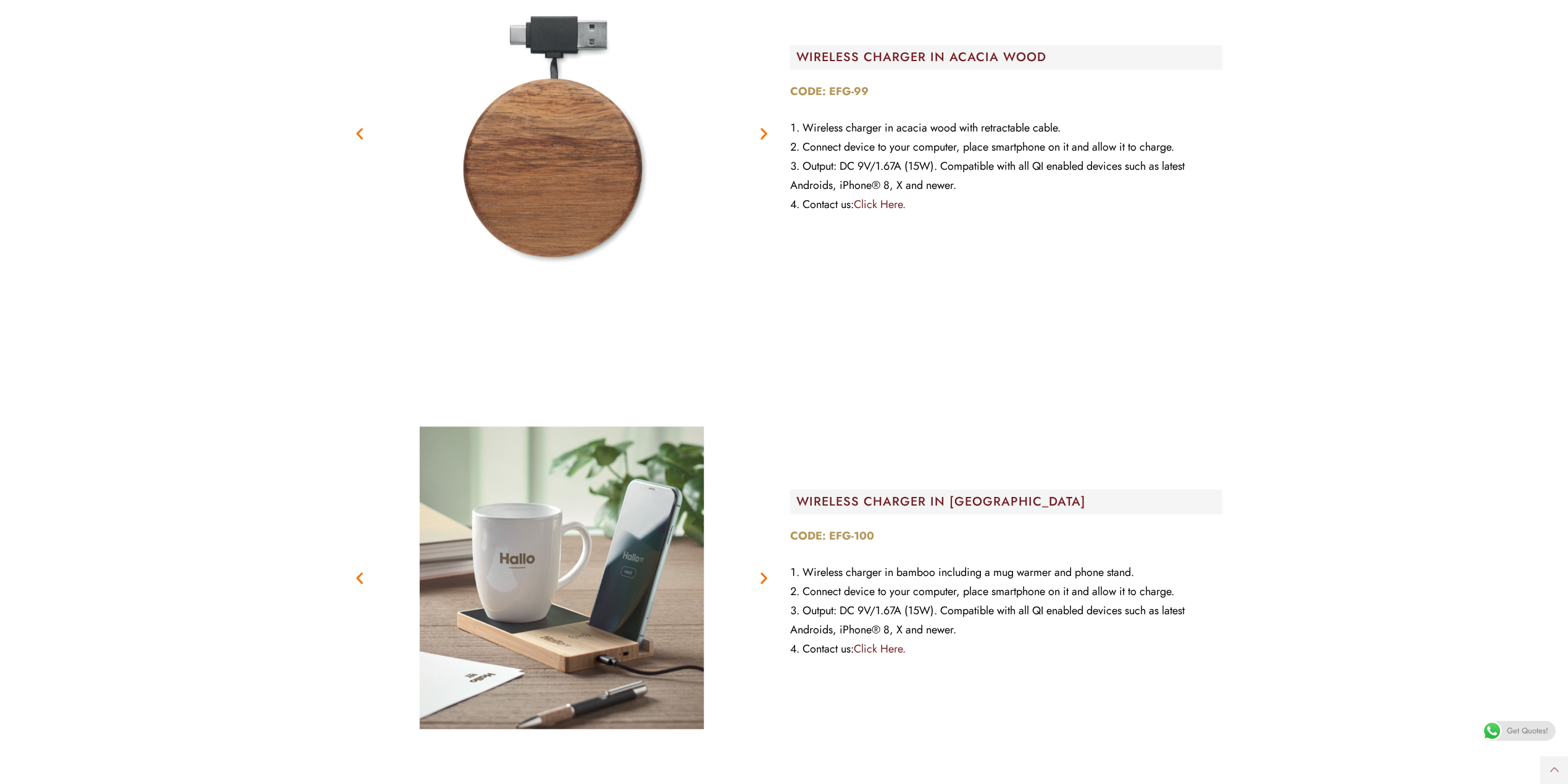
scroll to position [7985, 0]
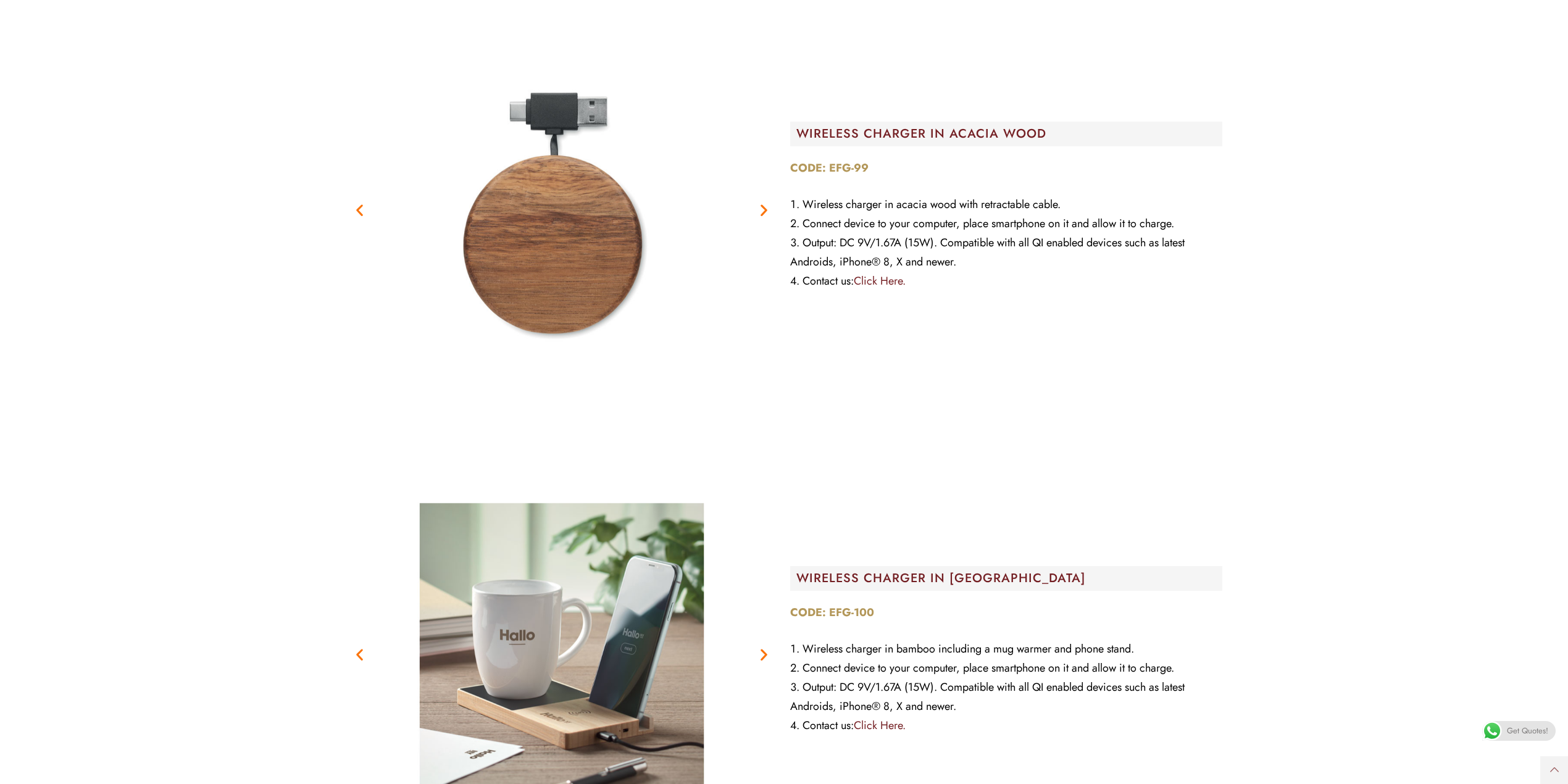
drag, startPoint x: 84, startPoint y: 214, endPoint x: 131, endPoint y: 197, distance: 50.0
click at [82, 214] on section "Previous Next WIRELESS CHARGER IN [GEOGRAPHIC_DATA] CODE: EFG-99 Wireless charg…" at bounding box center [784, 210] width 1550 height 445
